Goal: Task Accomplishment & Management: Complete application form

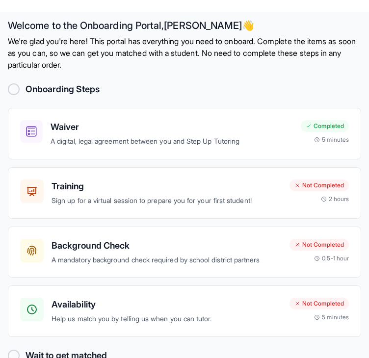
scroll to position [12, 0]
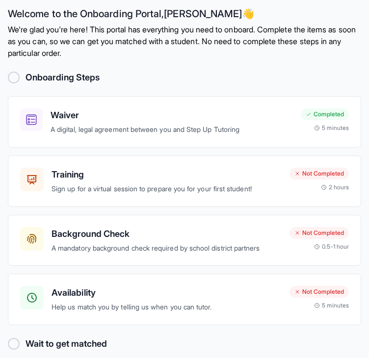
click at [112, 273] on div "Waiver A digital, legal agreement between you and Step Up Tutoring Completed 5 …" at bounding box center [184, 210] width 353 height 229
click at [115, 258] on div "Background Check A mandatory background check required by school district partn…" at bounding box center [184, 241] width 353 height 52
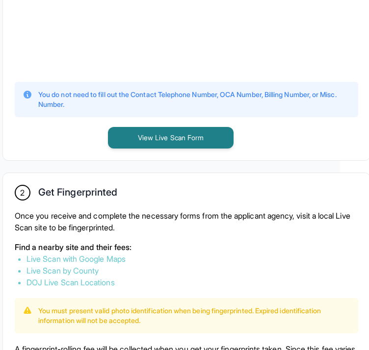
scroll to position [434, 29]
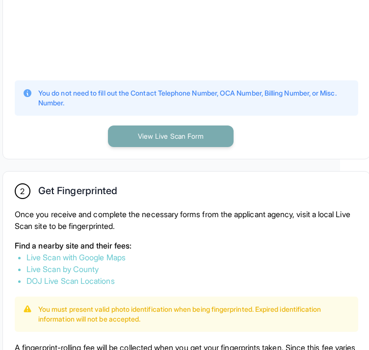
click at [143, 143] on button "View Live Scan Form" at bounding box center [171, 137] width 126 height 22
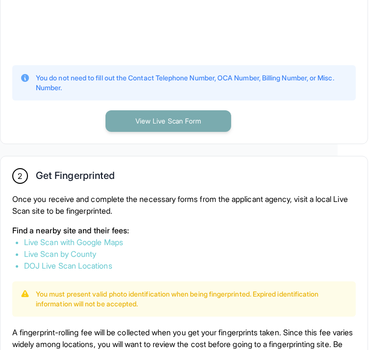
scroll to position [523, 31]
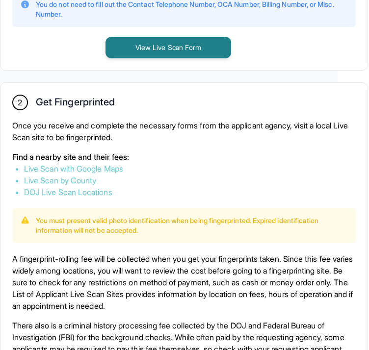
click at [86, 174] on link "Live Scan with Google Maps" at bounding box center [73, 169] width 99 height 10
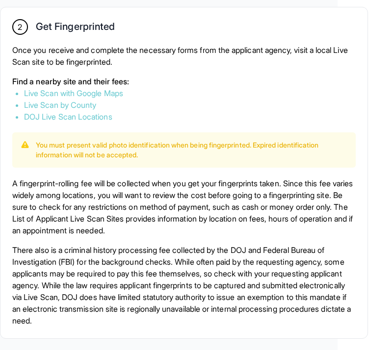
scroll to position [617, 31]
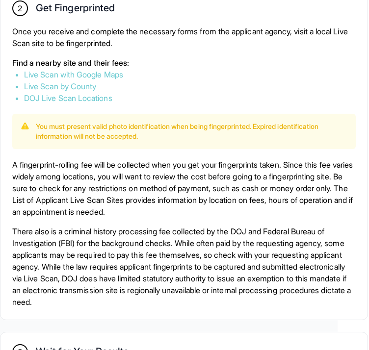
click at [71, 91] on link "Live Scan by County" at bounding box center [60, 86] width 72 height 10
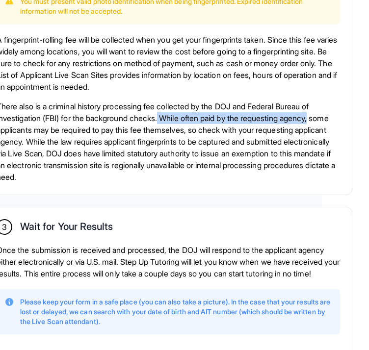
scroll to position [742, 48]
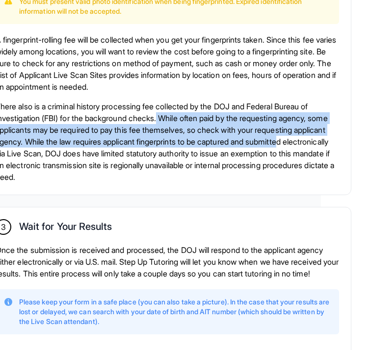
drag, startPoint x: 184, startPoint y: 126, endPoint x: 334, endPoint y: 148, distance: 151.2
click at [334, 148] on p "There also is a criminal history processing fee collected by the DOJ and Federa…" at bounding box center [167, 142] width 343 height 82
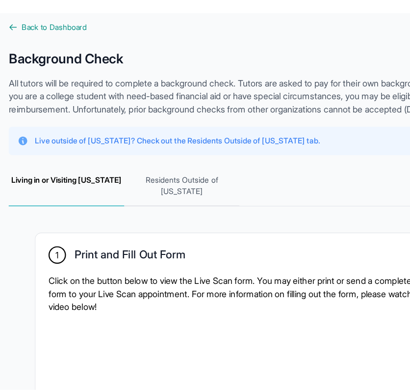
scroll to position [0, 8]
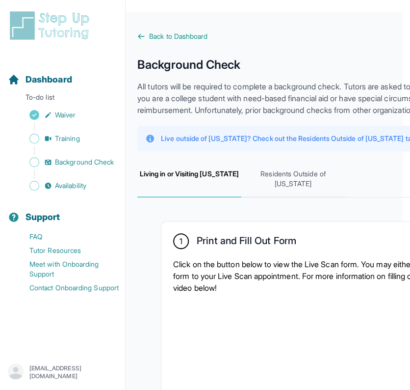
drag, startPoint x: 304, startPoint y: 0, endPoint x: 221, endPoint y: 168, distance: 186.8
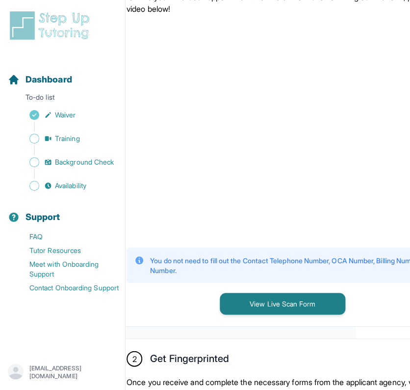
scroll to position [279, 55]
click at [59, 185] on span "Availability" at bounding box center [70, 186] width 31 height 10
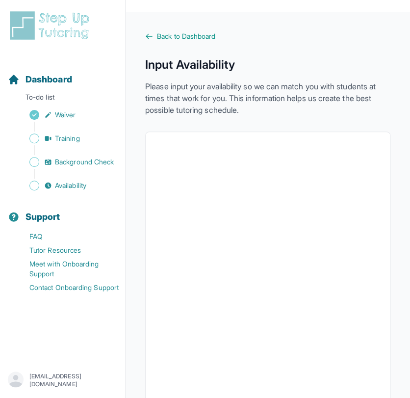
click at [143, 37] on main "Back to Dashboard Input Availability Please input your availability so we can m…" at bounding box center [268, 303] width 285 height 582
click at [150, 36] on icon at bounding box center [149, 36] width 8 height 8
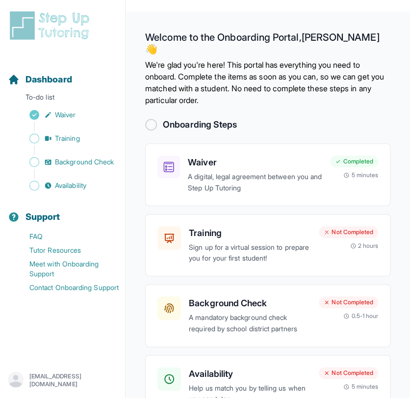
scroll to position [52, 0]
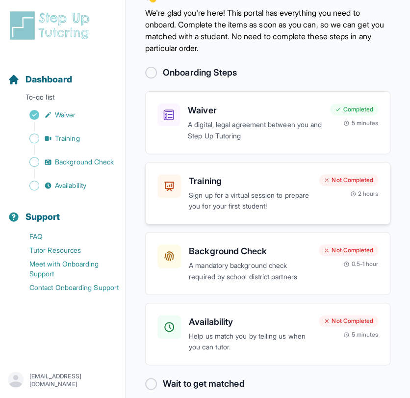
click at [161, 205] on div "Training Sign up for a virtual session to prepare you for your first student! N…" at bounding box center [267, 193] width 245 height 63
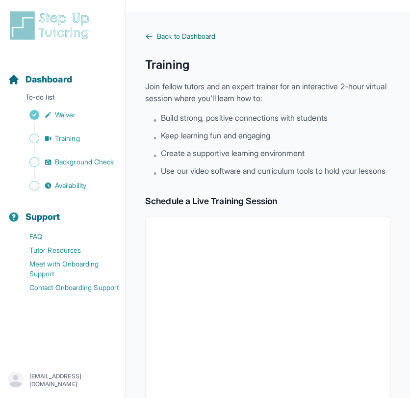
click at [151, 38] on icon at bounding box center [149, 36] width 8 height 8
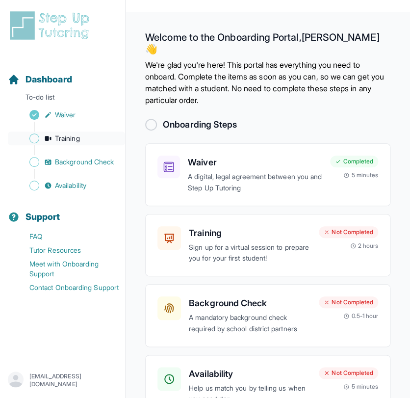
click at [29, 144] on link "Training" at bounding box center [66, 139] width 117 height 14
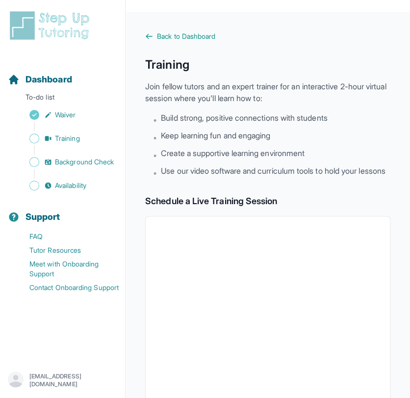
click at [144, 37] on main "Back to Dashboard Training Join fellow tutors and an expert trainer for an inte…" at bounding box center [268, 363] width 285 height 703
click at [149, 36] on icon at bounding box center [149, 36] width 8 height 8
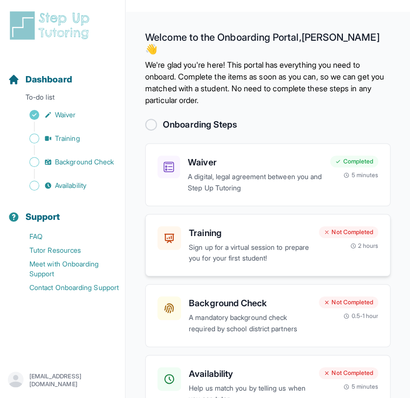
click at [201, 226] on h3 "Training" at bounding box center [250, 233] width 122 height 14
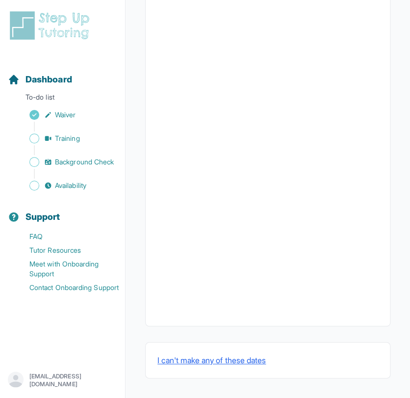
scroll to position [197, 0]
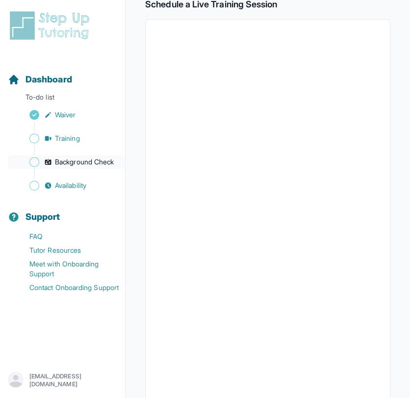
click at [61, 164] on span "Background Check" at bounding box center [84, 162] width 59 height 10
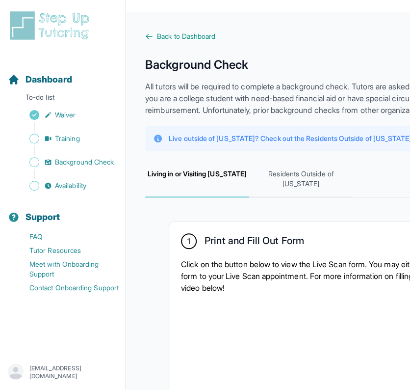
click at [71, 169] on div "Sidebar" at bounding box center [64, 174] width 113 height 10
click at [79, 156] on link "Background Check" at bounding box center [66, 162] width 117 height 14
click at [60, 133] on span "Training" at bounding box center [67, 138] width 25 height 10
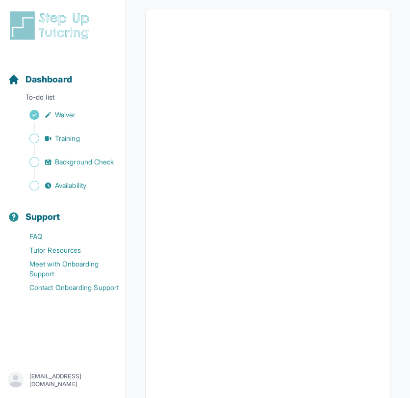
scroll to position [201, 0]
click at [78, 189] on span "Availability" at bounding box center [70, 186] width 31 height 10
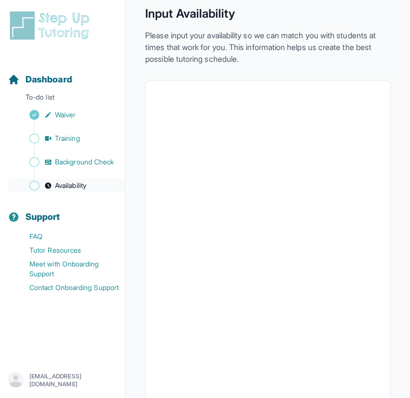
scroll to position [196, 0]
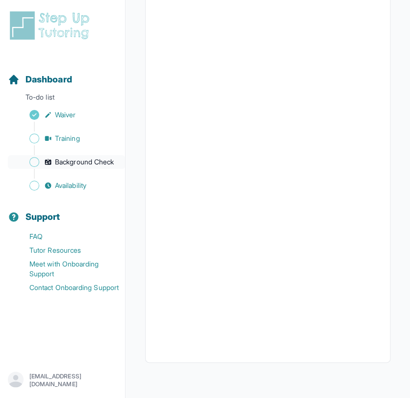
click at [69, 160] on span "Background Check" at bounding box center [84, 162] width 59 height 10
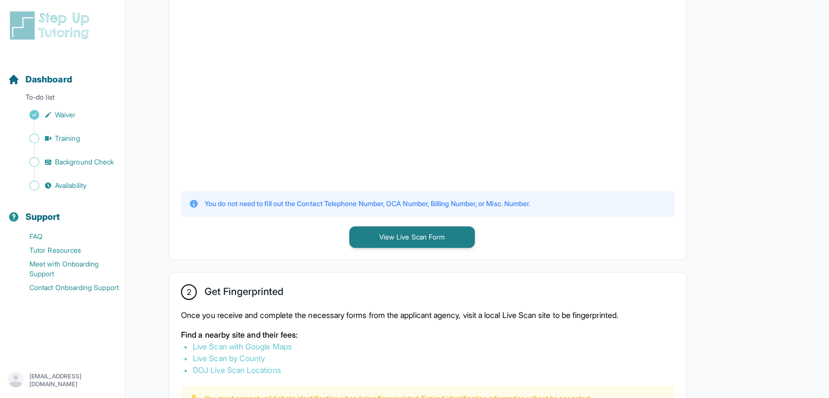
scroll to position [344, 0]
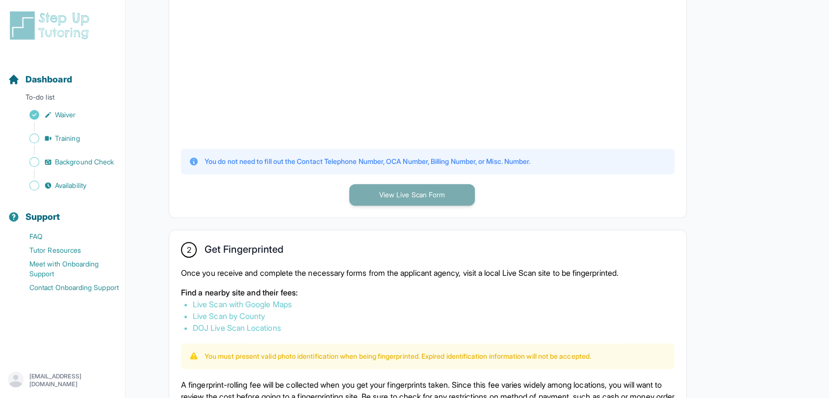
click at [376, 189] on button "View Live Scan Form" at bounding box center [412, 195] width 126 height 22
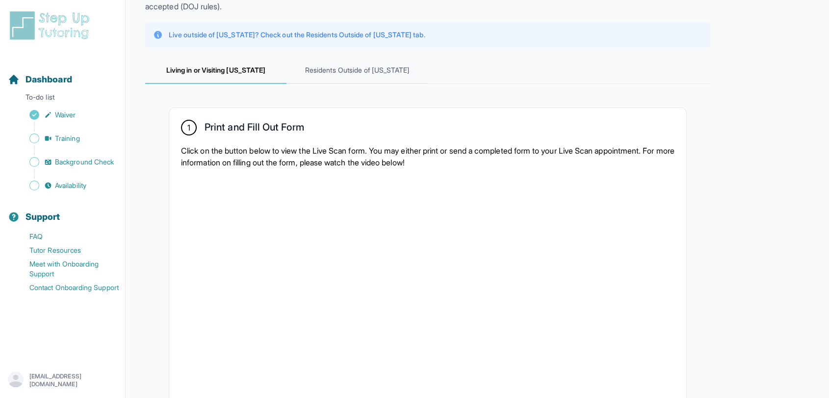
scroll to position [90, 0]
